Goal: Task Accomplishment & Management: Complete application form

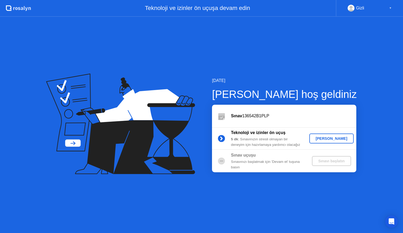
click at [314, 137] on div "[PERSON_NAME]" at bounding box center [331, 139] width 40 height 4
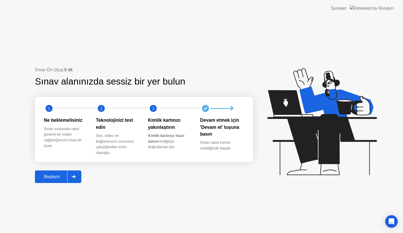
click at [74, 177] on icon at bounding box center [74, 176] width 4 height 3
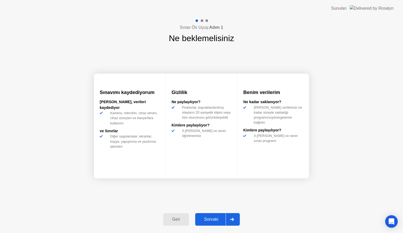
click at [202, 218] on div "Sonraki" at bounding box center [211, 219] width 29 height 5
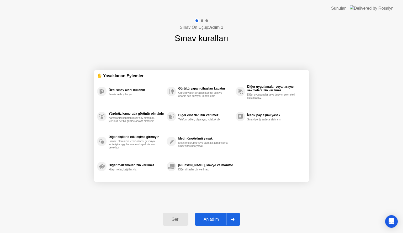
click at [202, 218] on div "Anladım" at bounding box center [211, 219] width 30 height 5
select select "**********"
select select "*******"
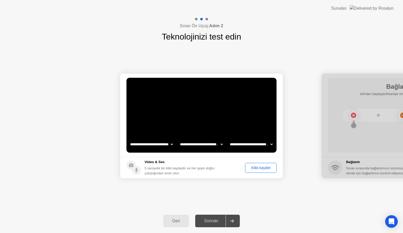
click at [254, 164] on button "Klibi kaydet" at bounding box center [260, 168] width 31 height 10
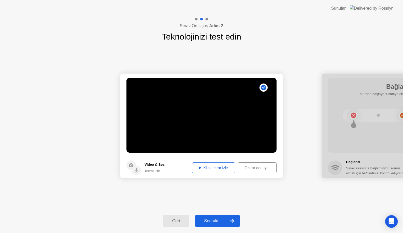
click at [213, 219] on div "Sonraki" at bounding box center [211, 221] width 29 height 5
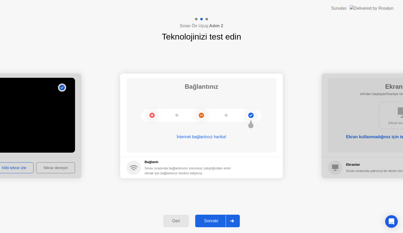
click at [213, 219] on div "Sonraki" at bounding box center [211, 221] width 29 height 5
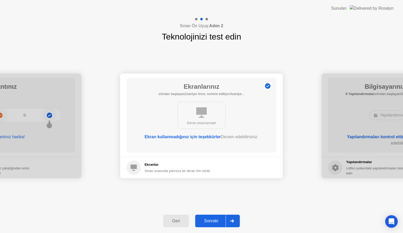
click at [213, 219] on div "Sonraki" at bounding box center [211, 221] width 29 height 5
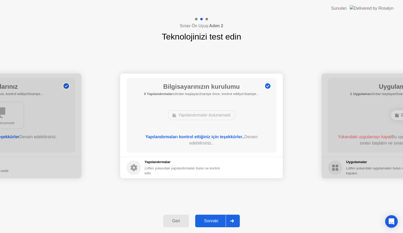
click at [213, 219] on div "Sonraki" at bounding box center [211, 221] width 29 height 5
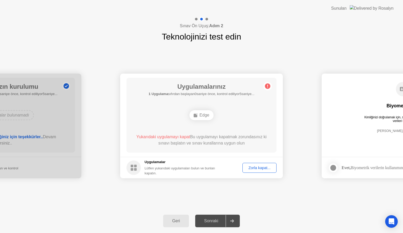
click at [250, 168] on div "Zorla kapat..." at bounding box center [259, 168] width 30 height 4
click at [340, 156] on main "Biyometrik izin Kimliğinizi doğrulamak için, sınav programınız biyometrik veril…" at bounding box center [402, 115] width 163 height 83
click at [265, 167] on div "Zorla kapat..." at bounding box center [259, 168] width 30 height 4
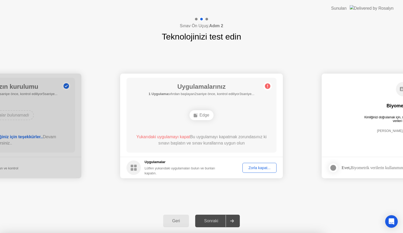
click at [153, 163] on h5 "Uygulamalar" at bounding box center [183, 162] width 79 height 5
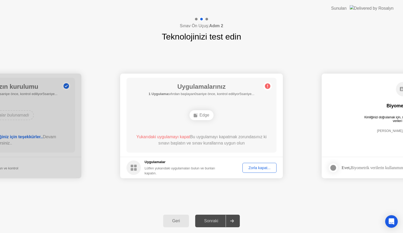
click at [136, 168] on circle at bounding box center [133, 168] width 14 height 14
drag, startPoint x: 136, startPoint y: 168, endPoint x: 241, endPoint y: 169, distance: 105.1
click at [241, 169] on footer "Uygulamalar Lütfen yukarıdaki uygulamaları bulun ve bunları kapatın. Zorla kapa…" at bounding box center [201, 167] width 163 height 21
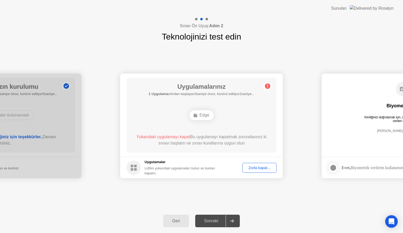
click at [209, 220] on div "Sonraki" at bounding box center [211, 221] width 29 height 5
drag, startPoint x: 209, startPoint y: 220, endPoint x: 254, endPoint y: 171, distance: 66.8
click at [254, 171] on div "**********" at bounding box center [201, 125] width 403 height 217
click at [254, 171] on button "Zorla kapat..." at bounding box center [259, 168] width 34 height 10
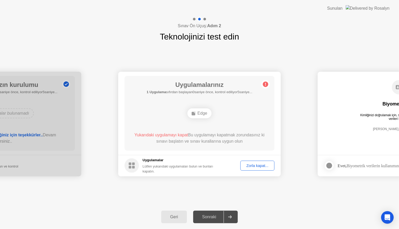
click at [314, 49] on div "**********" at bounding box center [199, 124] width 399 height 162
click at [265, 82] on circle at bounding box center [266, 85] width 6 height 6
click at [246, 164] on div "Zorla kapat..." at bounding box center [257, 166] width 30 height 4
click at [247, 165] on div "Zorla kapat..." at bounding box center [257, 166] width 30 height 4
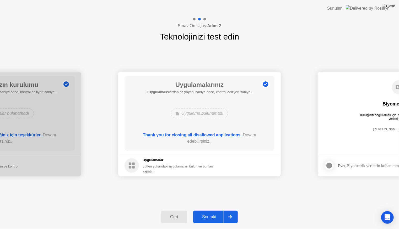
drag, startPoint x: 209, startPoint y: 219, endPoint x: 211, endPoint y: 227, distance: 8.1
click at [211, 227] on div "**********" at bounding box center [199, 123] width 399 height 213
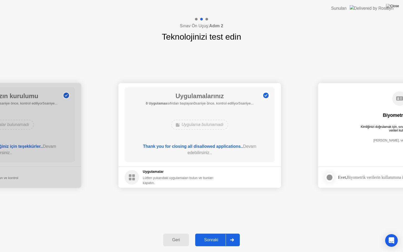
click at [211, 227] on div "**********" at bounding box center [201, 135] width 403 height 185
click at [206, 233] on div "Sonraki" at bounding box center [211, 239] width 29 height 5
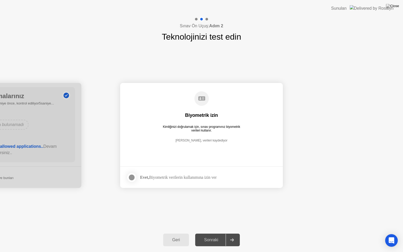
click at [178, 179] on div "Evet, Biyometrik verilerin kullanımına izin ver" at bounding box center [178, 177] width 77 height 5
click at [135, 173] on label at bounding box center [133, 177] width 14 height 10
click at [209, 233] on div "Sonraki" at bounding box center [211, 239] width 29 height 5
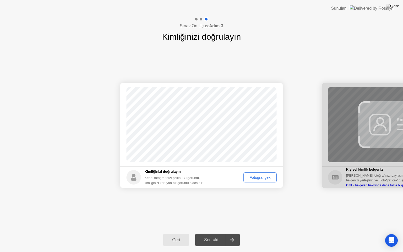
click at [262, 179] on div "Fotoğraf çek" at bounding box center [259, 177] width 29 height 4
click at [218, 233] on div "Sonraki" at bounding box center [211, 239] width 29 height 5
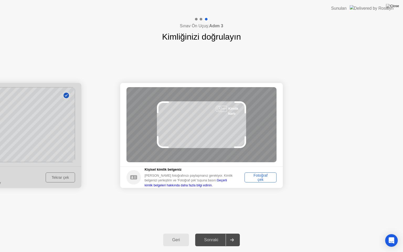
click at [262, 175] on div "Fotoğraf çek" at bounding box center [260, 177] width 28 height 8
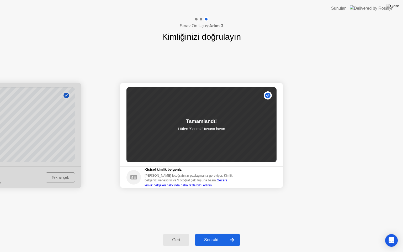
click at [219, 233] on div "Sonraki" at bounding box center [211, 239] width 29 height 5
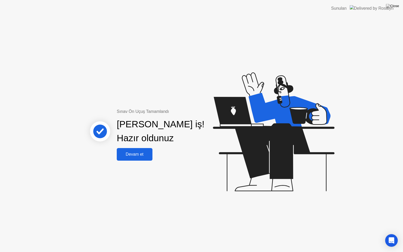
click at [126, 157] on div "Devam et" at bounding box center [134, 154] width 33 height 5
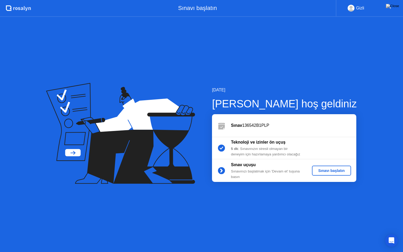
click at [327, 170] on div "Sınavı başlatın" at bounding box center [331, 170] width 35 height 4
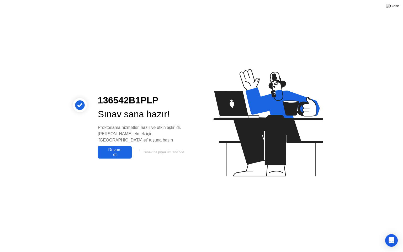
click at [123, 148] on div "Devam et" at bounding box center [114, 151] width 31 height 9
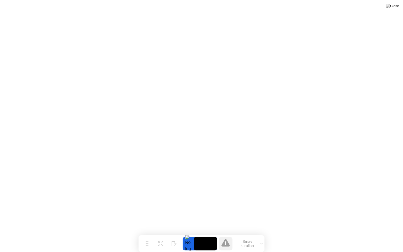
click at [259, 233] on button "Sınav kuralları" at bounding box center [249, 243] width 30 height 9
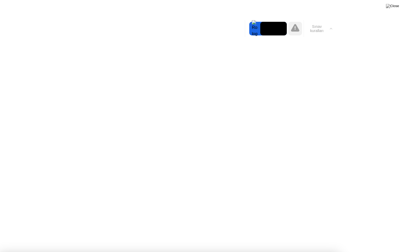
click at [320, 28] on button "Sınav kuralları" at bounding box center [319, 28] width 30 height 9
